Goal: Transaction & Acquisition: Book appointment/travel/reservation

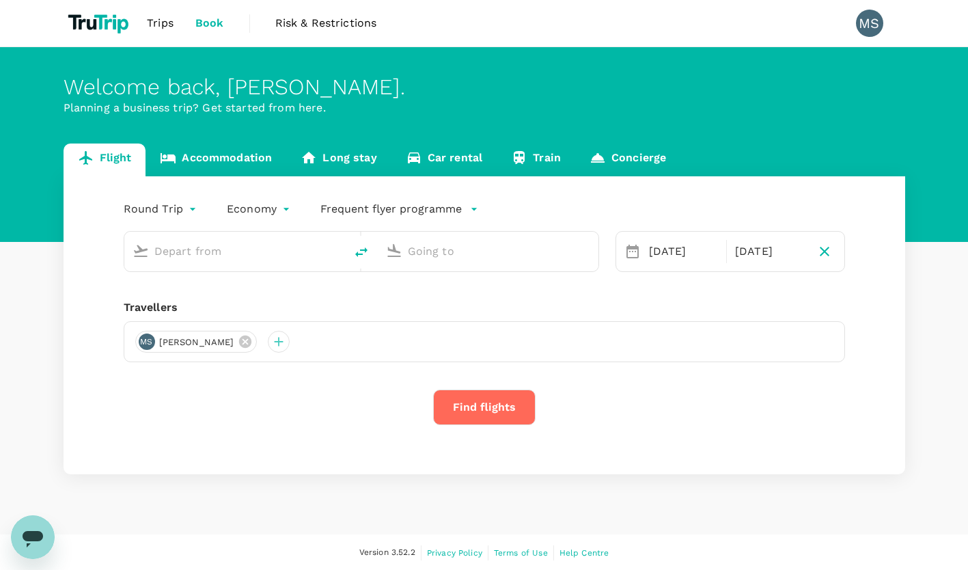
type input "[PERSON_NAME] (AMM)"
type input "[PERSON_NAME] ([PERSON_NAME])"
type input "[PERSON_NAME] (AMM)"
type input "[PERSON_NAME] ([PERSON_NAME])"
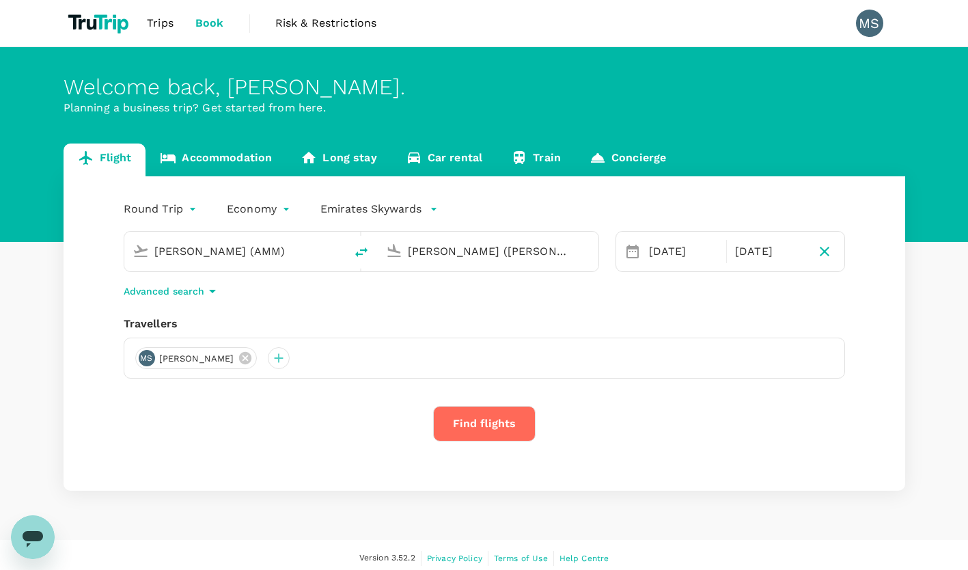
click at [254, 253] on input "[PERSON_NAME] (AMM)" at bounding box center [235, 250] width 162 height 21
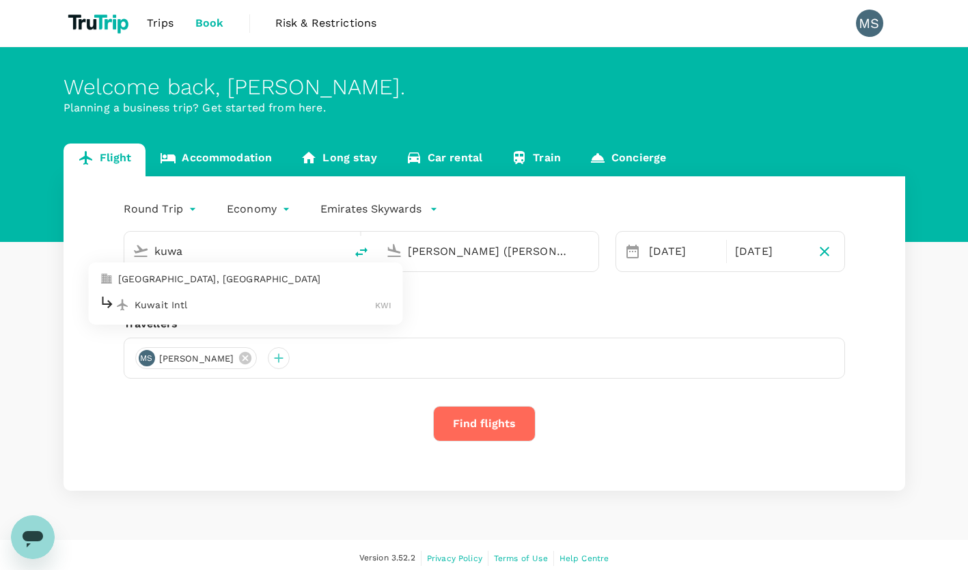
click at [232, 294] on div "Kuwait Intl KWI" at bounding box center [245, 304] width 292 height 21
type input "Kuwait Intl (KWI)"
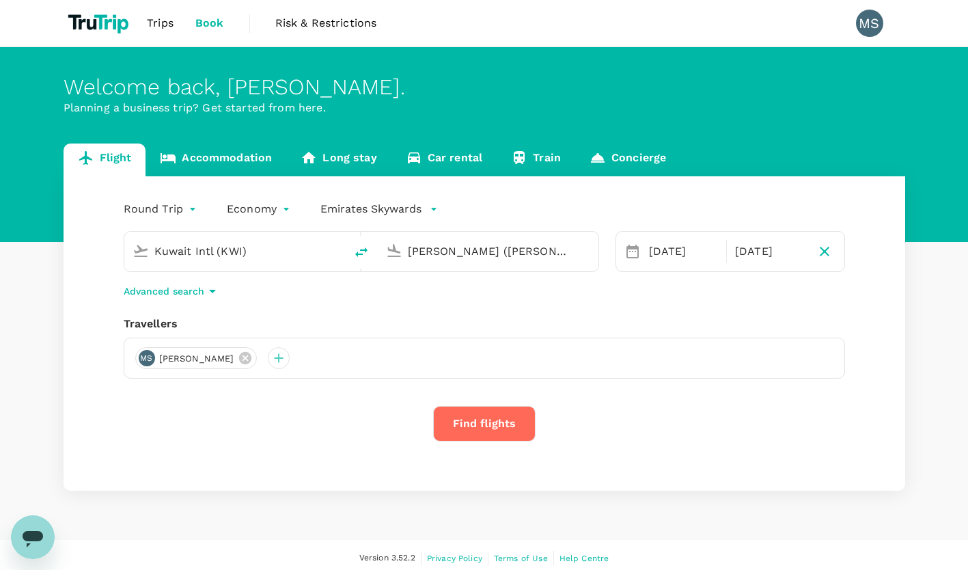
click at [449, 252] on input "King Khalid Intl (RUH)" at bounding box center [489, 250] width 162 height 21
click at [432, 296] on div "Dubai Intl DXB" at bounding box center [498, 304] width 292 height 21
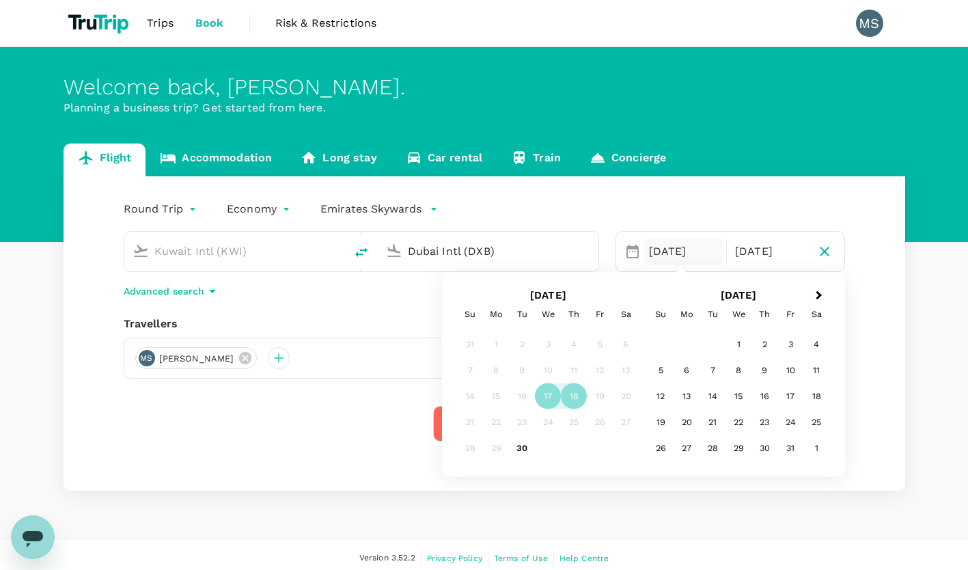
type input "Dubai Intl (DXB)"
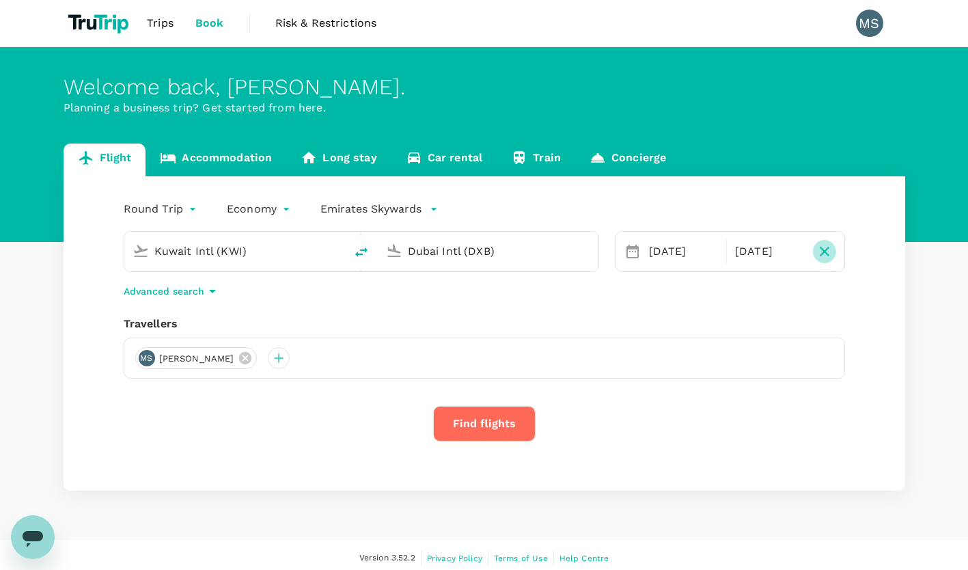
click at [822, 251] on icon "button" at bounding box center [824, 251] width 16 height 16
type input "oneway"
click at [714, 261] on div "17 Sep" at bounding box center [689, 251] width 92 height 27
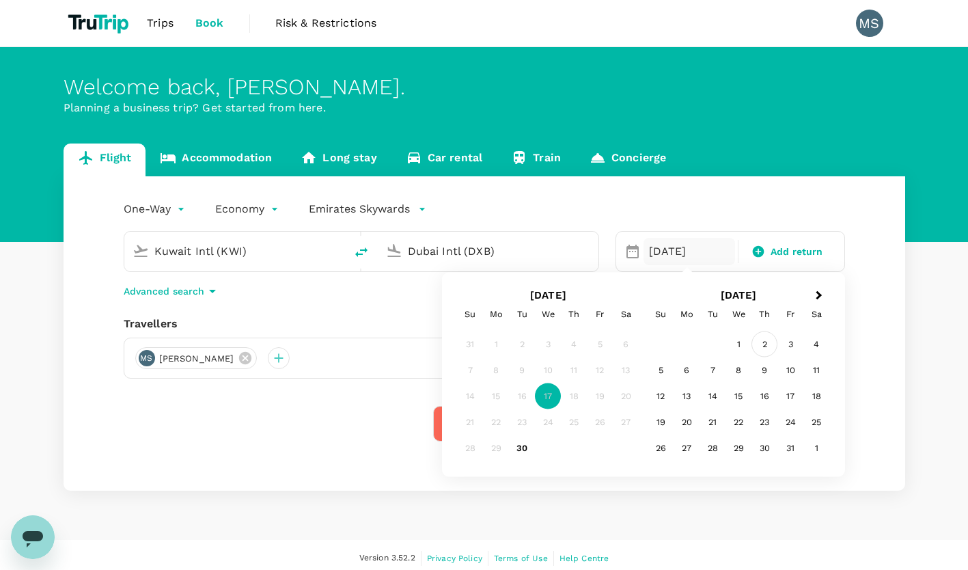
click at [768, 345] on div "2" at bounding box center [764, 344] width 26 height 26
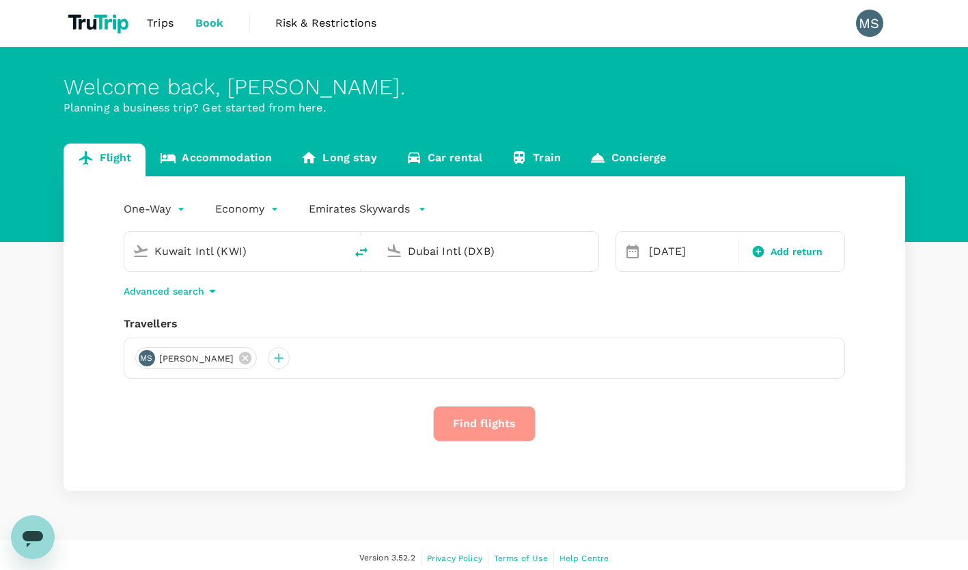
click at [484, 439] on button "Find flights" at bounding box center [484, 424] width 102 height 36
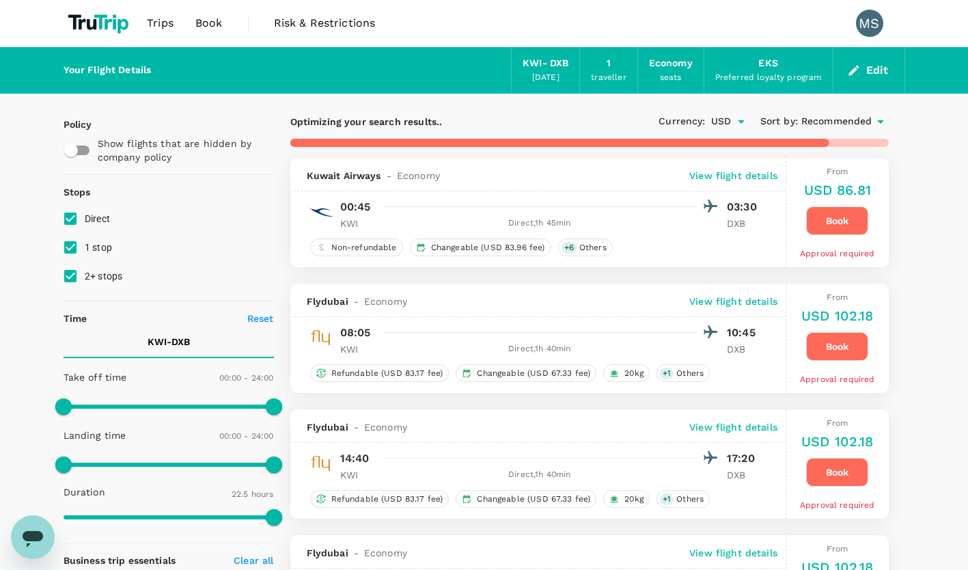
type input "1585"
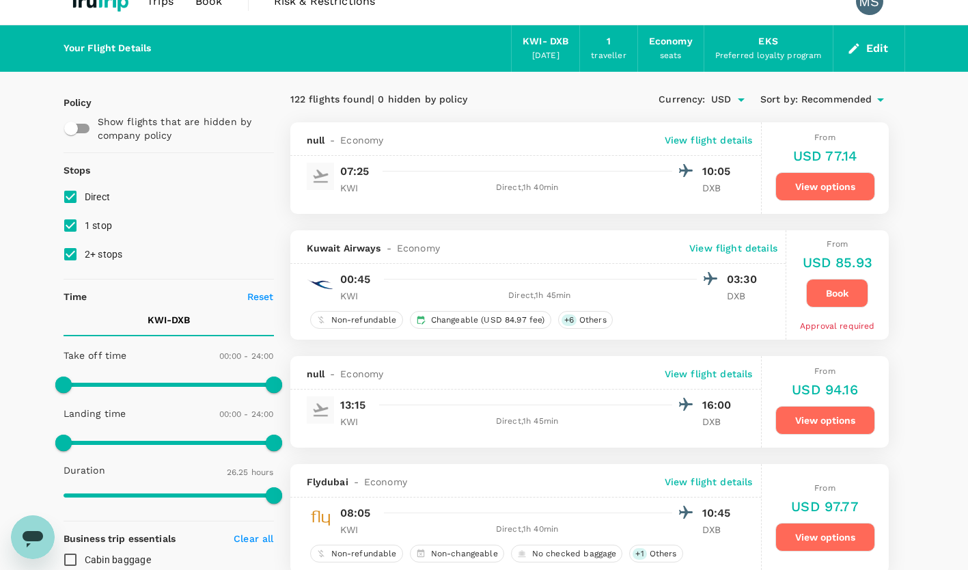
scroll to position [12, 0]
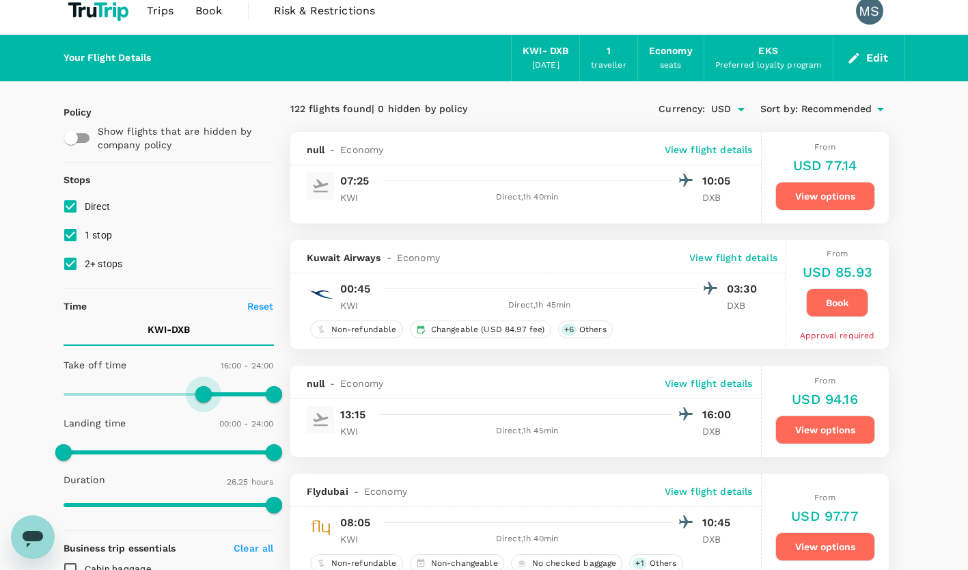
type input "1200"
drag, startPoint x: 63, startPoint y: 388, endPoint x: 239, endPoint y: 398, distance: 176.5
click at [239, 398] on span at bounding box center [238, 394] width 16 height 16
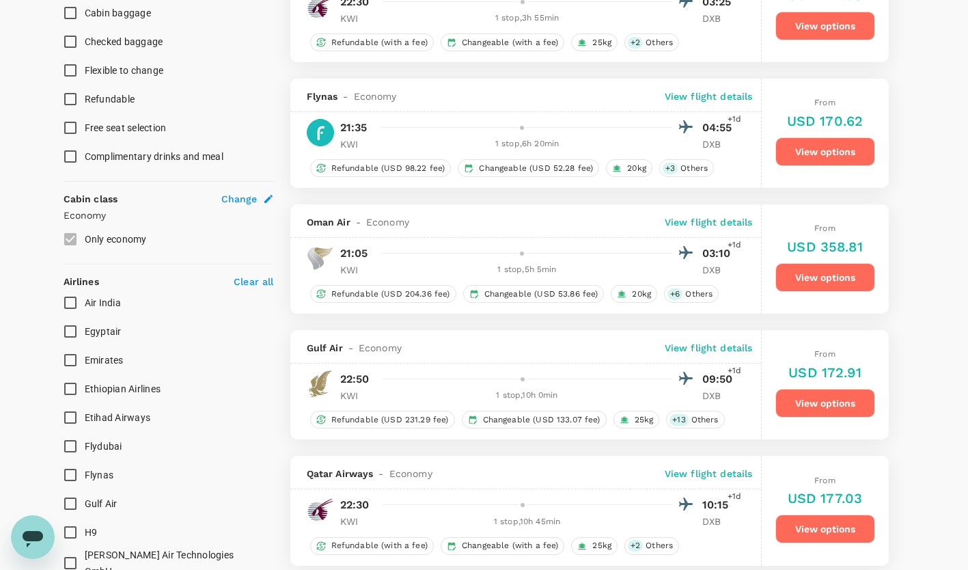
scroll to position [0, 0]
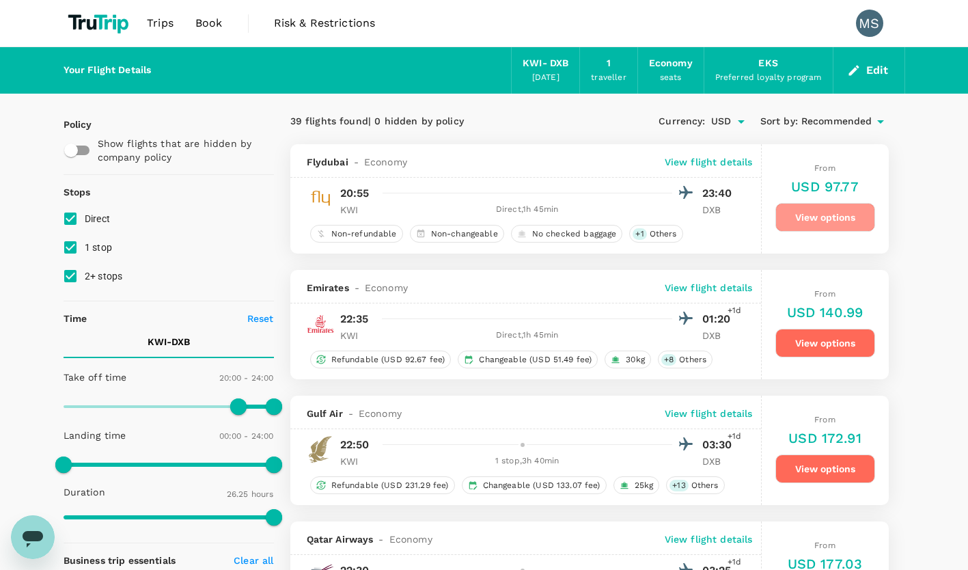
click at [827, 219] on button "View options" at bounding box center [825, 217] width 100 height 29
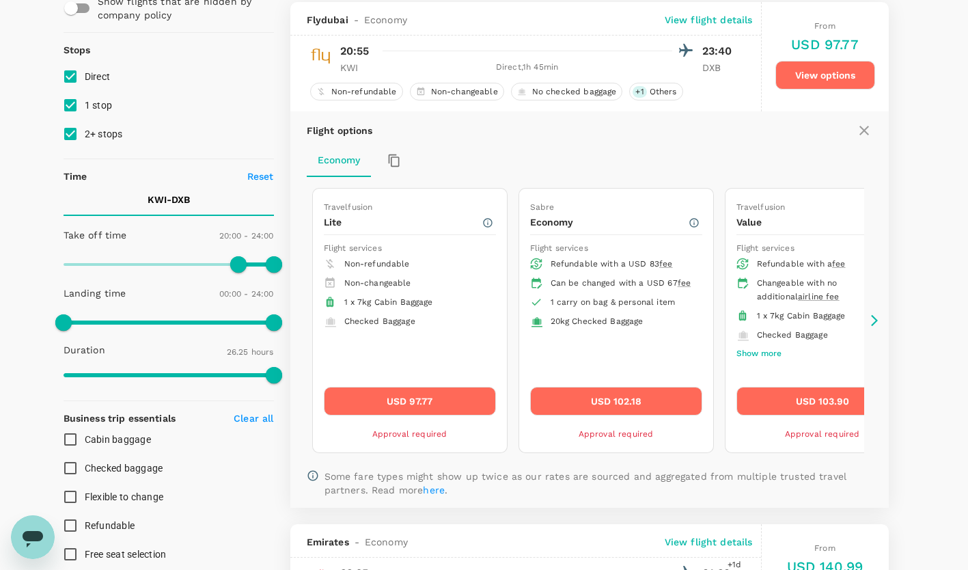
scroll to position [144, 0]
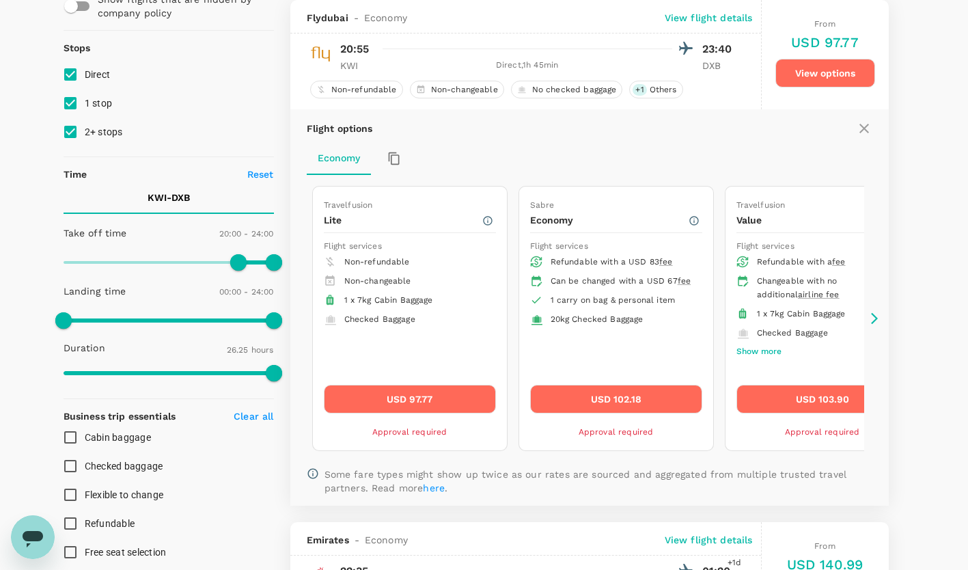
click at [553, 400] on button "USD 102.18" at bounding box center [616, 399] width 172 height 29
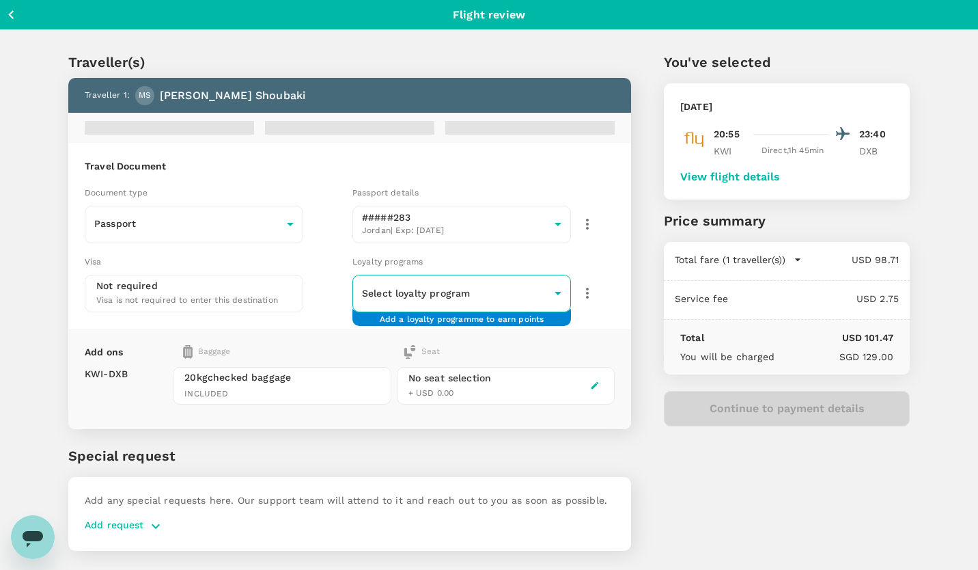
click at [547, 296] on body "Back to flight results Flight review Traveller(s) Traveller 1 : MS Mohammad Sho…" at bounding box center [489, 303] width 978 height 607
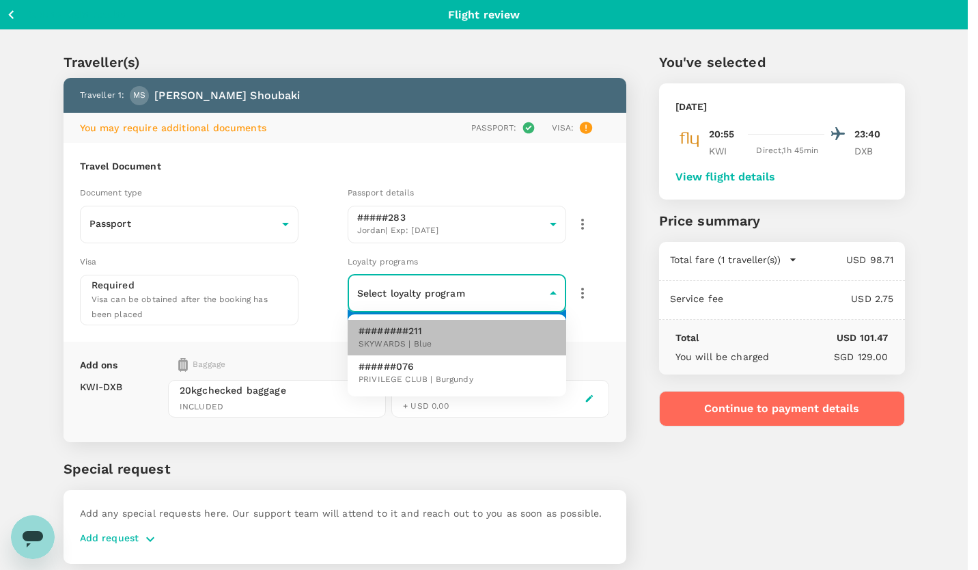
click at [511, 339] on li "########211 SKYWARDS | Blue" at bounding box center [457, 338] width 219 height 36
type input "ed48799f-1f4a-48c4-b186-87a602c69cdd"
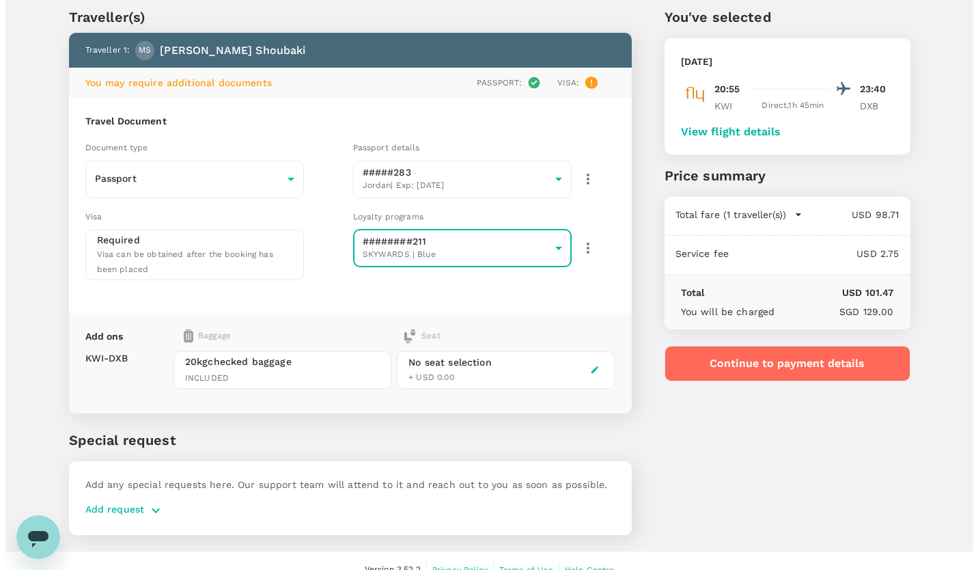
scroll to position [59, 0]
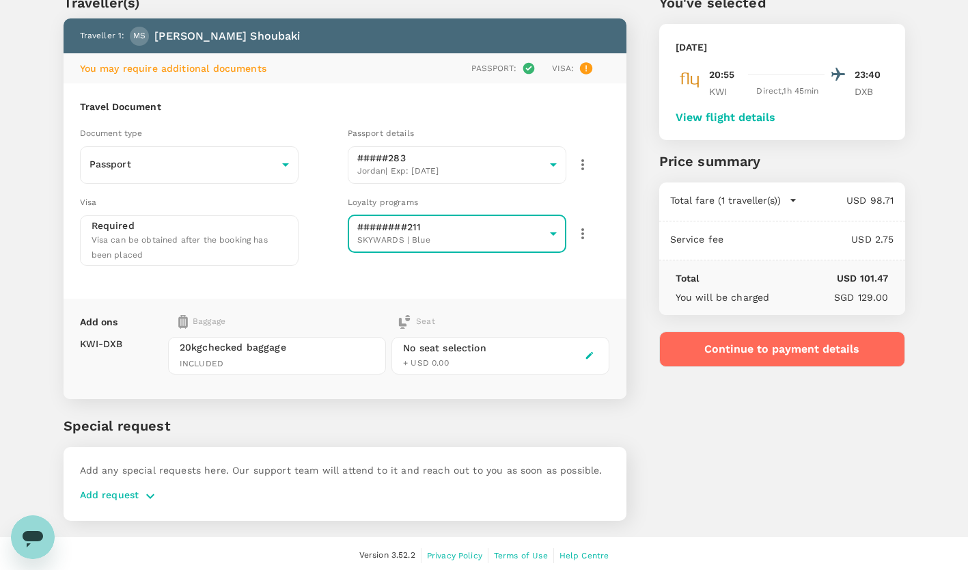
click at [817, 348] on button "Continue to payment details" at bounding box center [782, 349] width 246 height 36
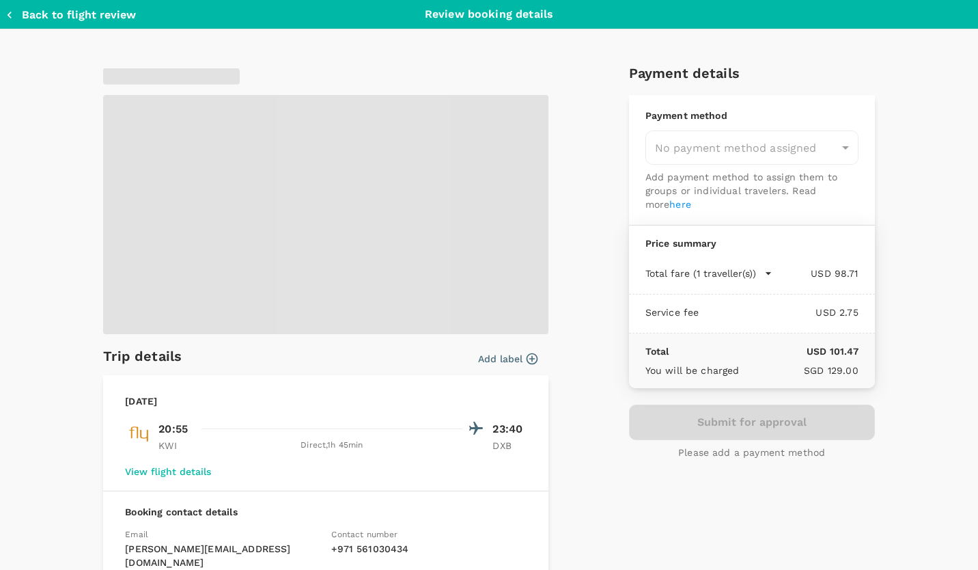
type input "9e3f84f6-e8e2-4b84-9802-540fead0bac2"
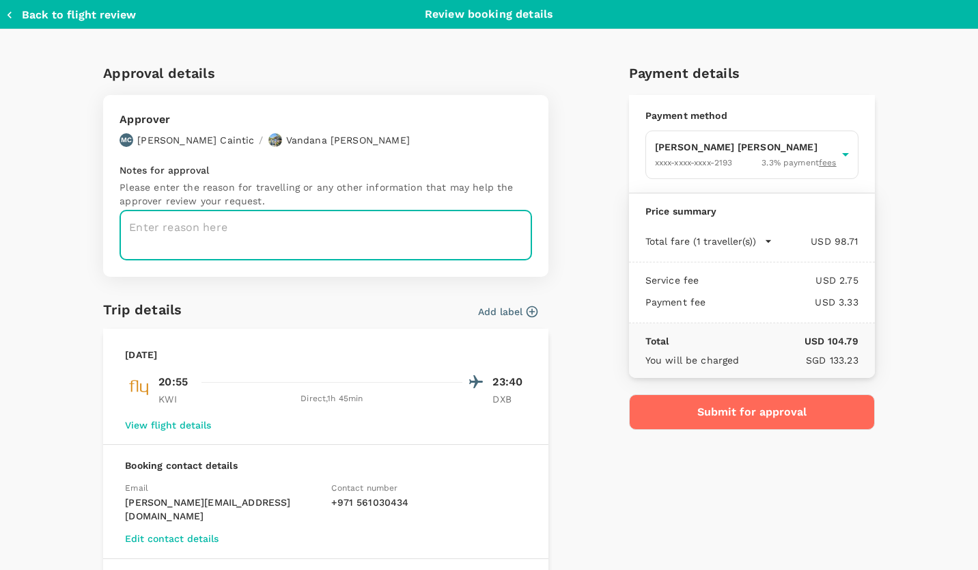
click at [251, 225] on textarea at bounding box center [326, 235] width 413 height 50
type textarea "Going Back home from Kuwait to Dubai"
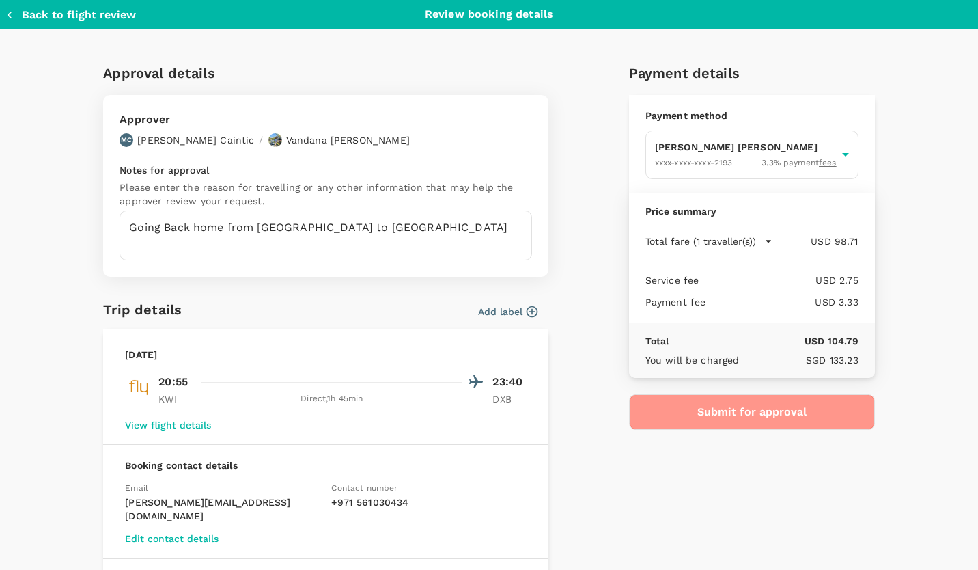
click at [738, 398] on button "Submit for approval" at bounding box center [752, 412] width 246 height 36
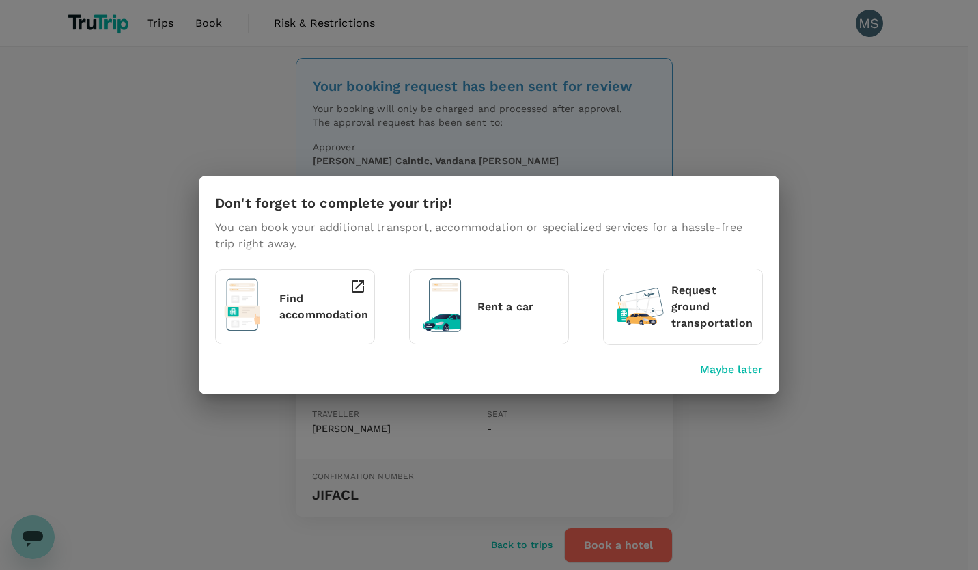
click at [720, 373] on p "Maybe later" at bounding box center [731, 369] width 63 height 16
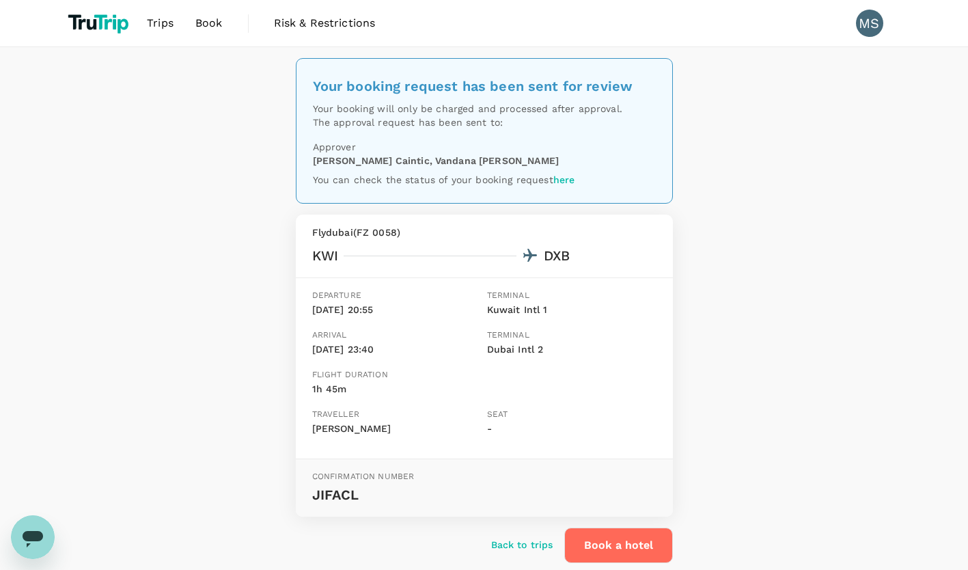
click at [559, 181] on link "here" at bounding box center [564, 179] width 22 height 11
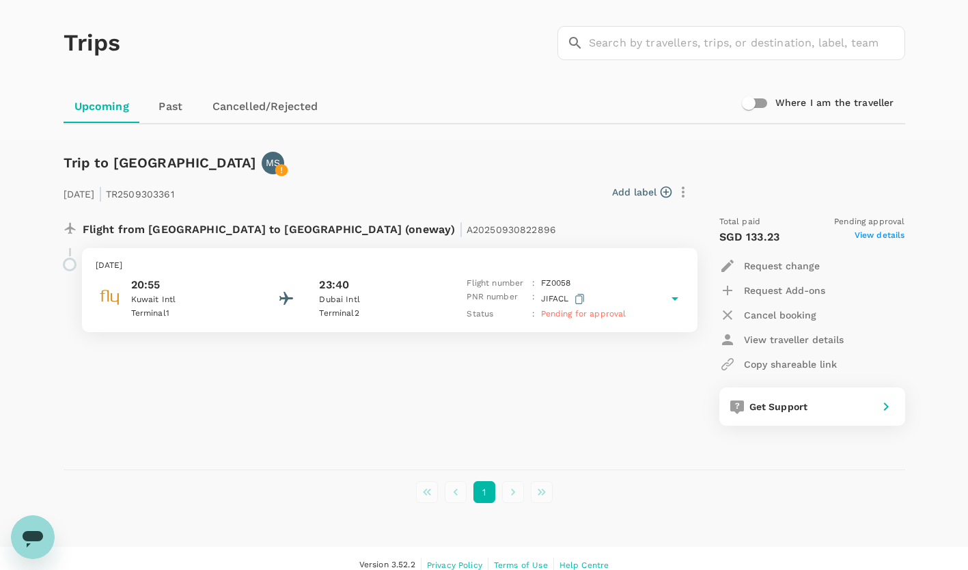
scroll to position [53, 0]
